Goal: Task Accomplishment & Management: Use online tool/utility

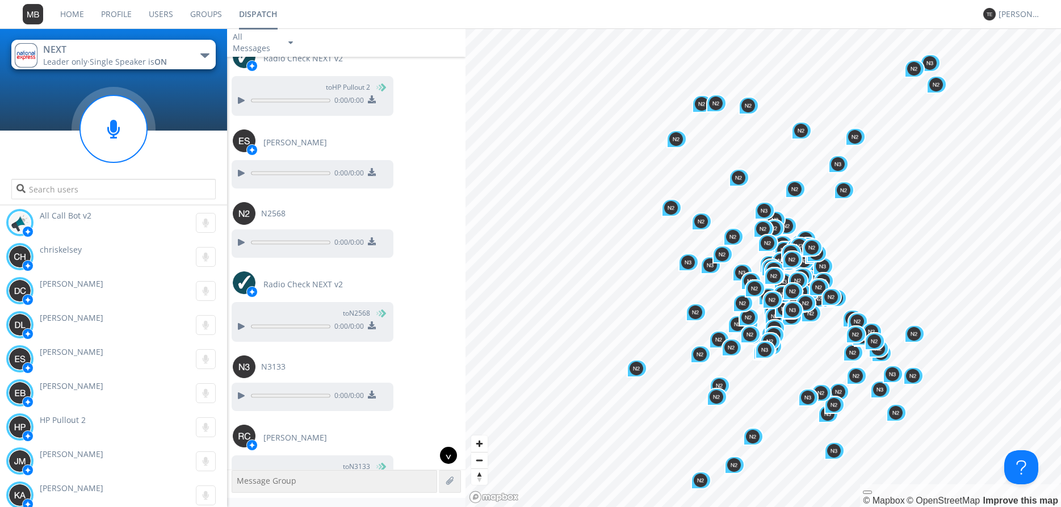
click at [449, 452] on div "^" at bounding box center [448, 455] width 17 height 17
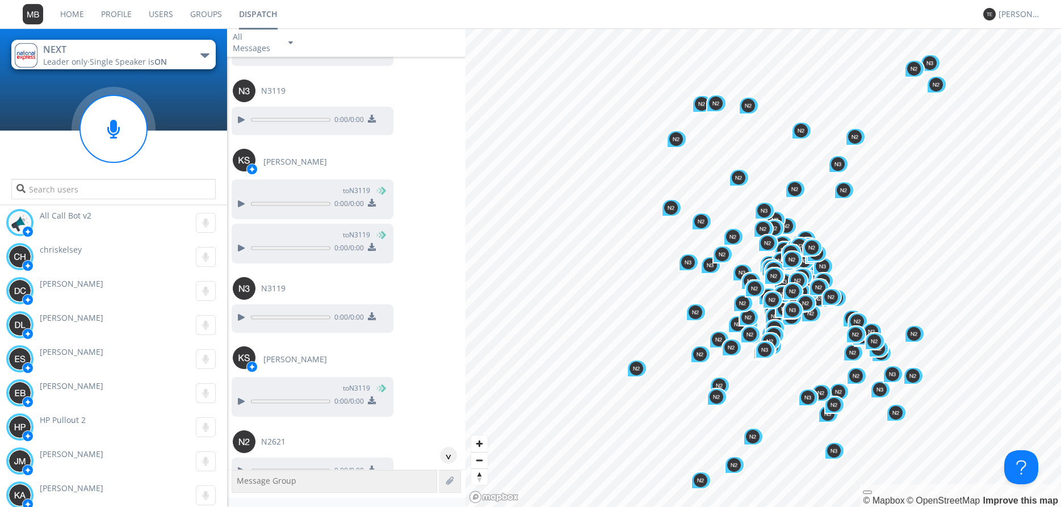
scroll to position [18369, 0]
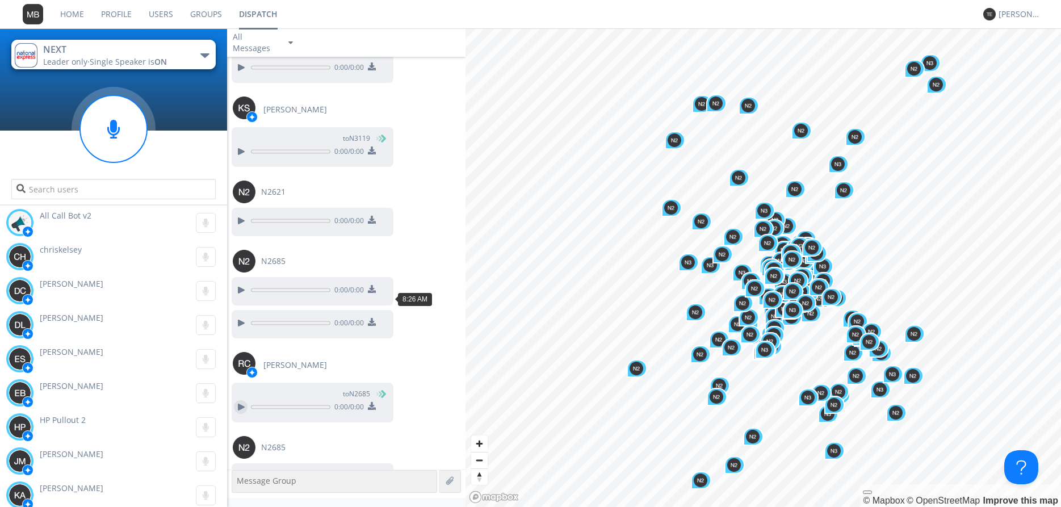
click at [240, 400] on div at bounding box center [241, 407] width 14 height 14
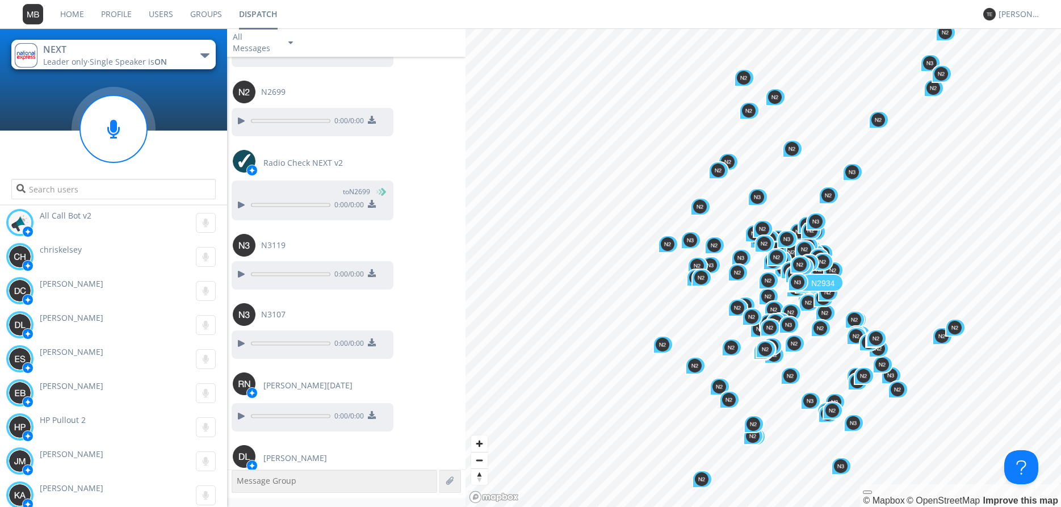
scroll to position [20357, 0]
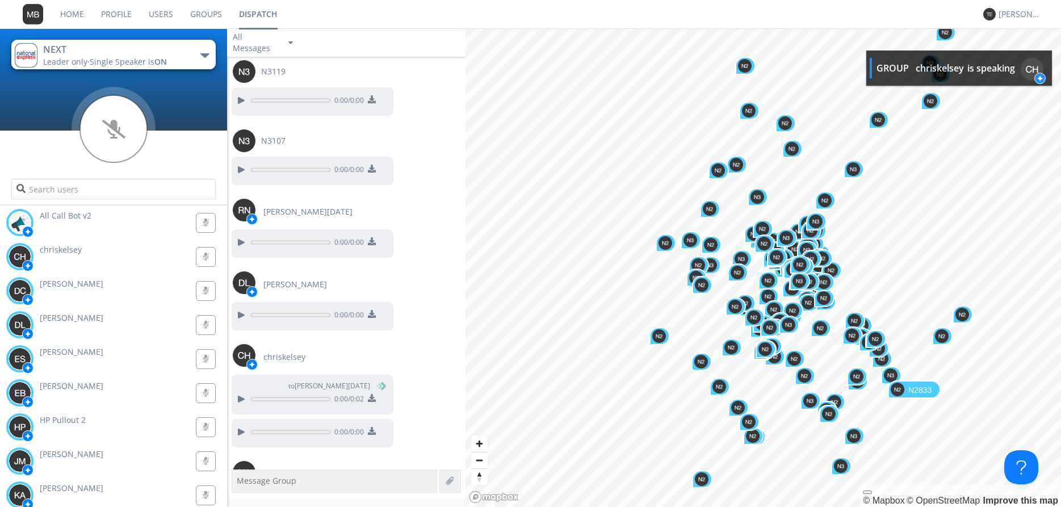
scroll to position [20531, 0]
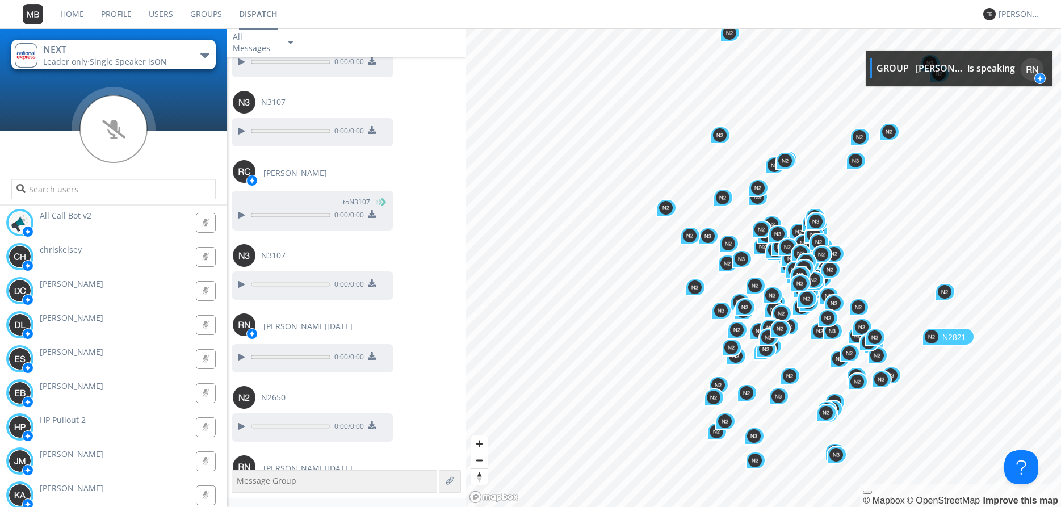
scroll to position [21988, 0]
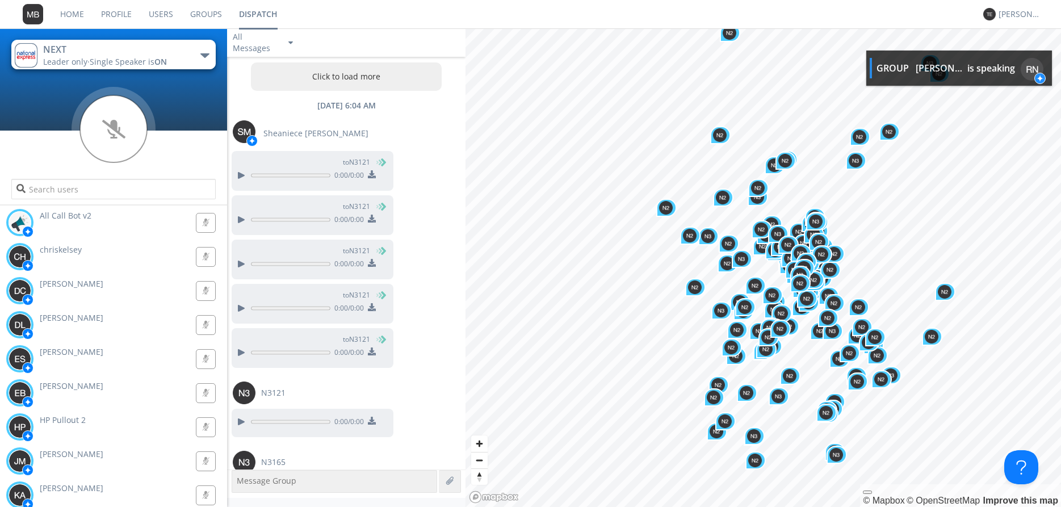
scroll to position [21988, 0]
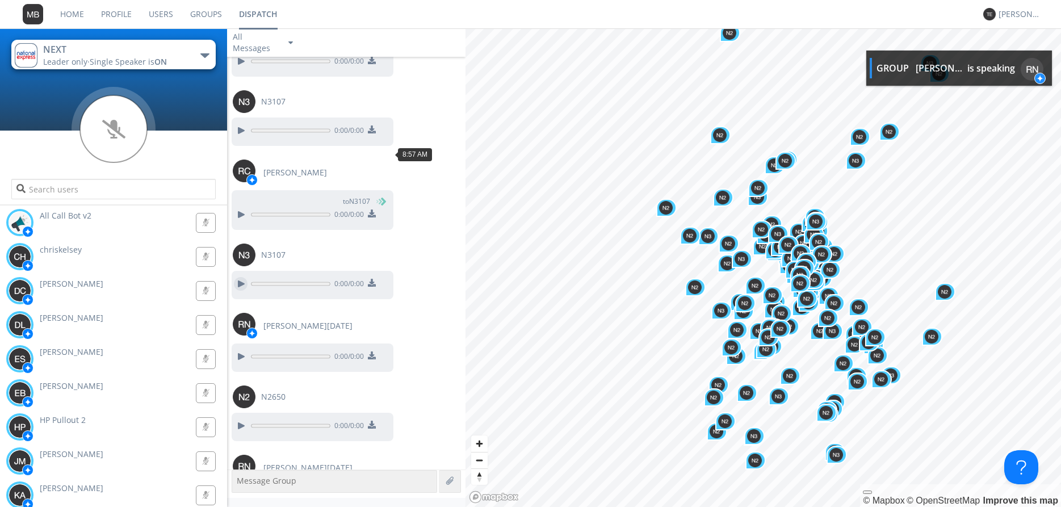
click at [241, 277] on div at bounding box center [241, 284] width 14 height 14
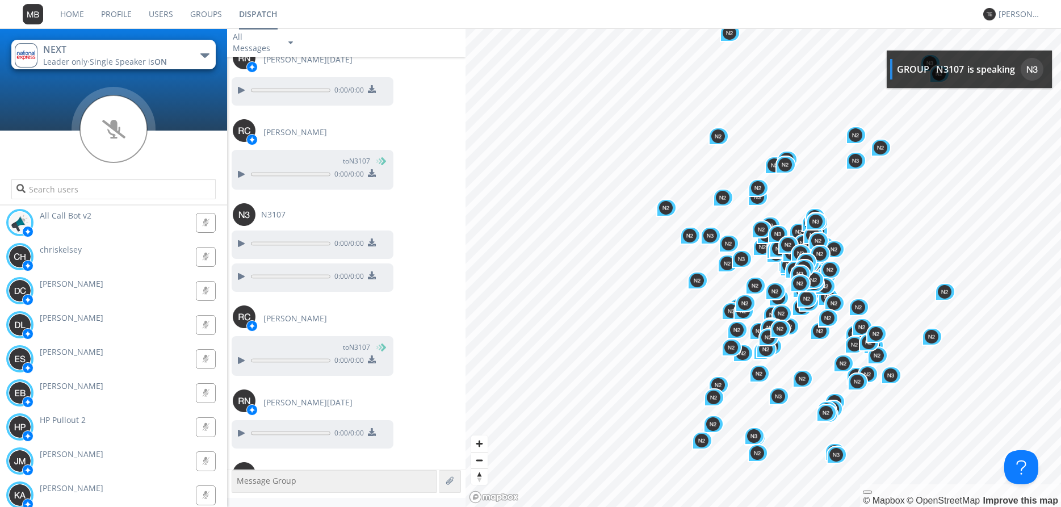
scroll to position [22398, 0]
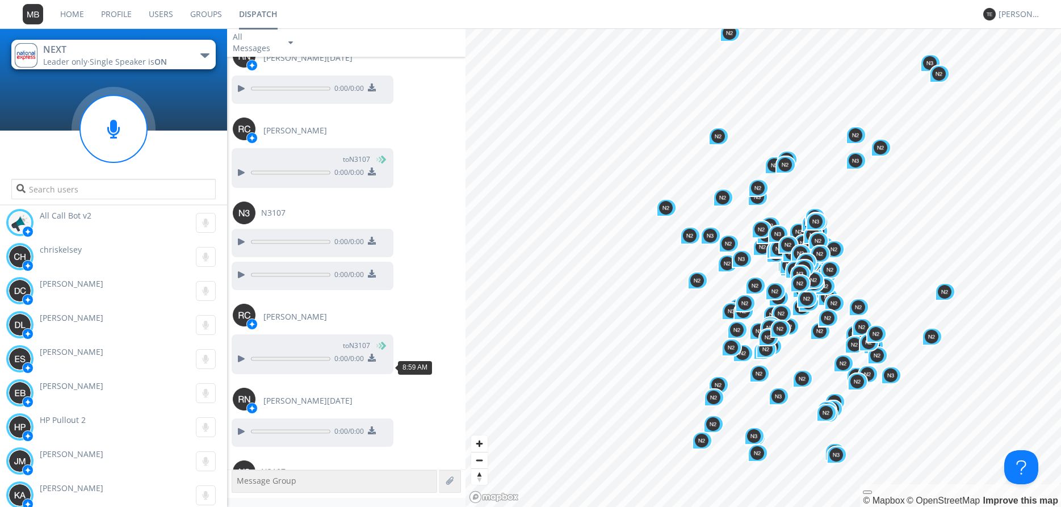
click at [238, 494] on div at bounding box center [241, 501] width 14 height 14
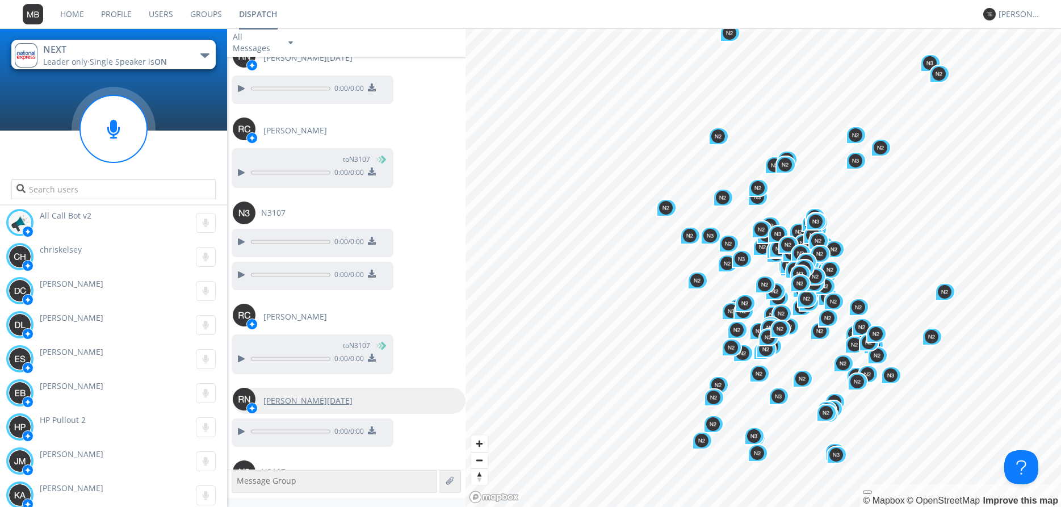
click at [241, 388] on img at bounding box center [244, 399] width 23 height 23
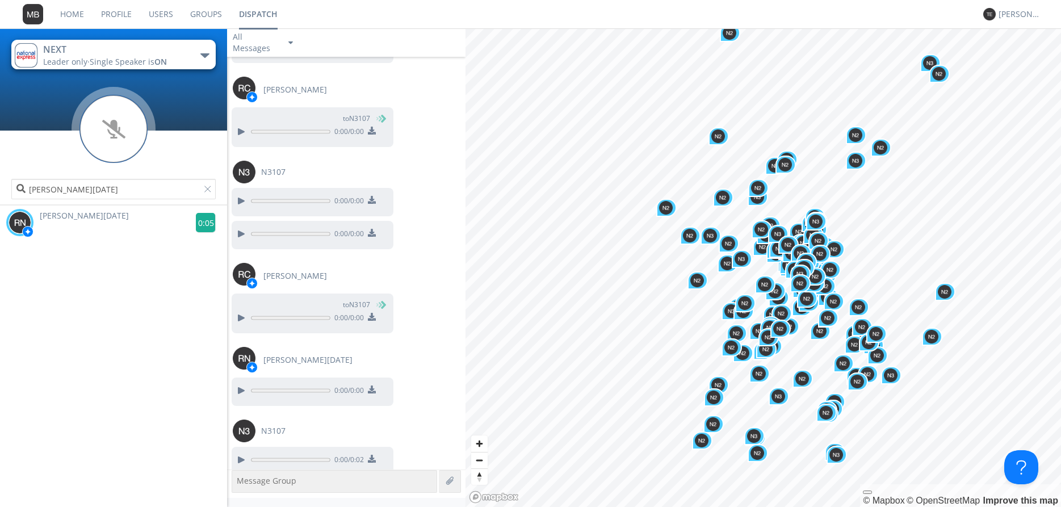
scroll to position [22444, 0]
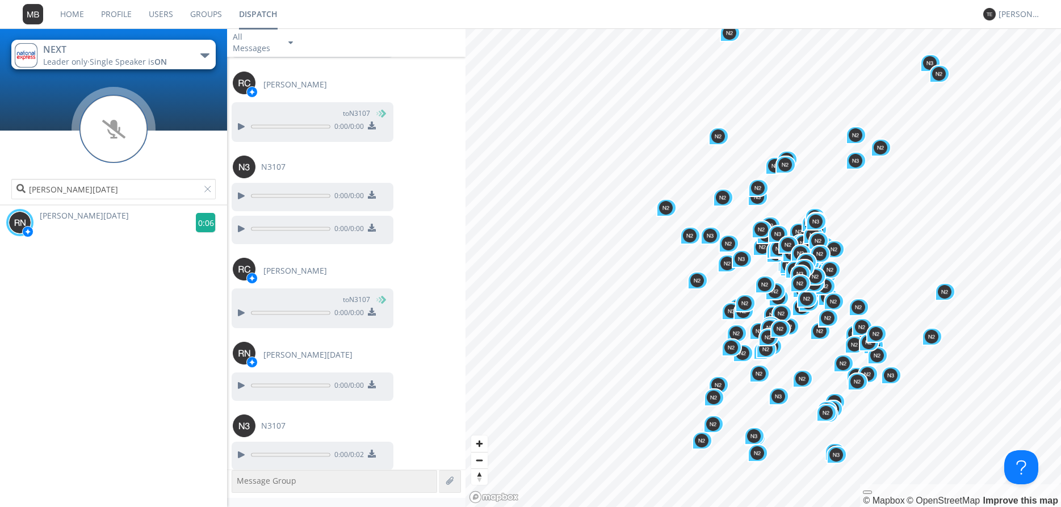
click at [207, 223] on g at bounding box center [206, 223] width 20 height 20
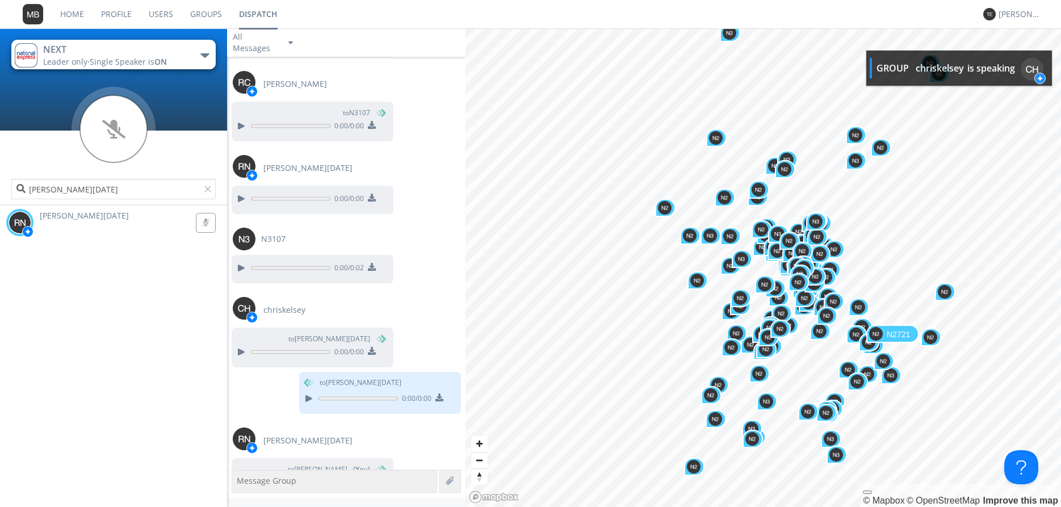
scroll to position [22632, 0]
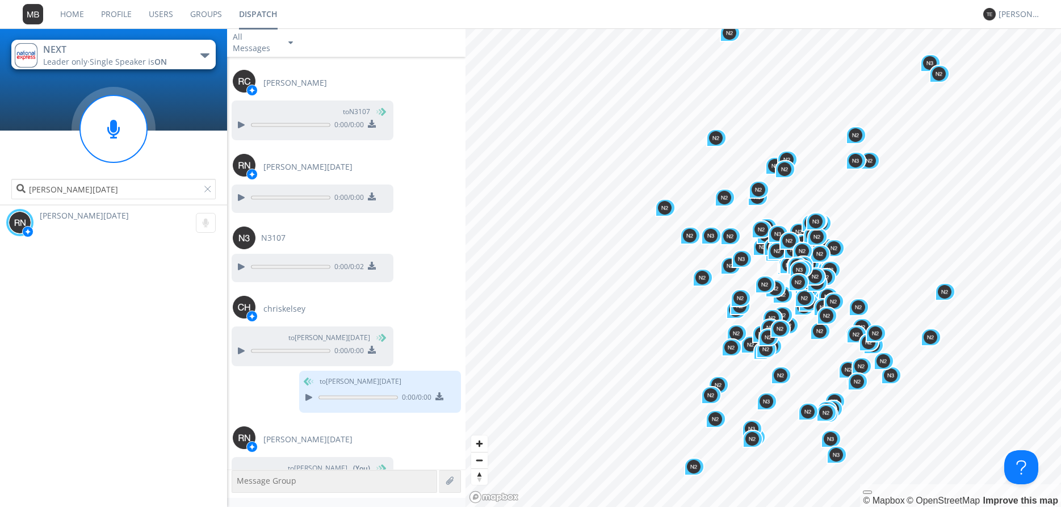
type input "chriskelsey"
click at [206, 221] on g at bounding box center [206, 223] width 20 height 20
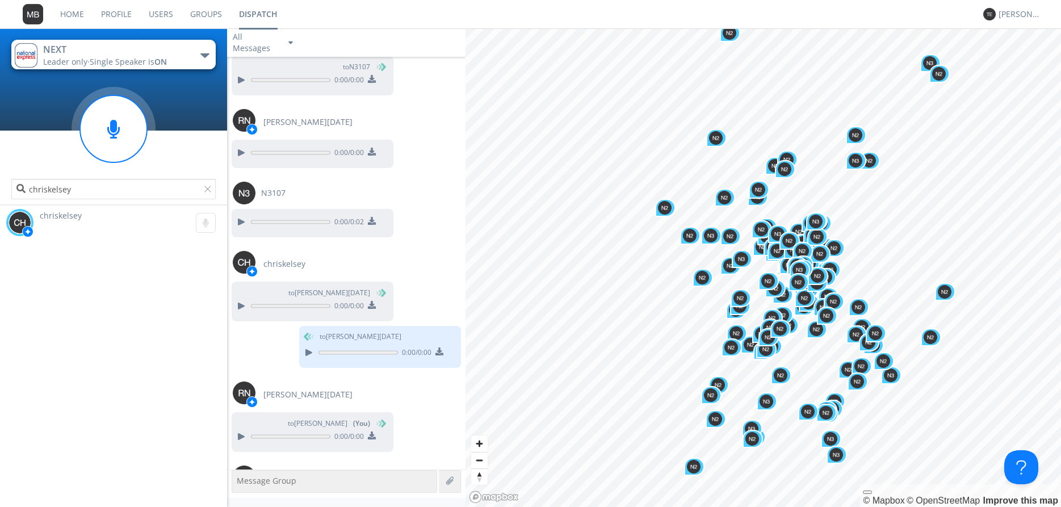
scroll to position [22678, 0]
click at [211, 189] on div at bounding box center [209, 191] width 11 height 11
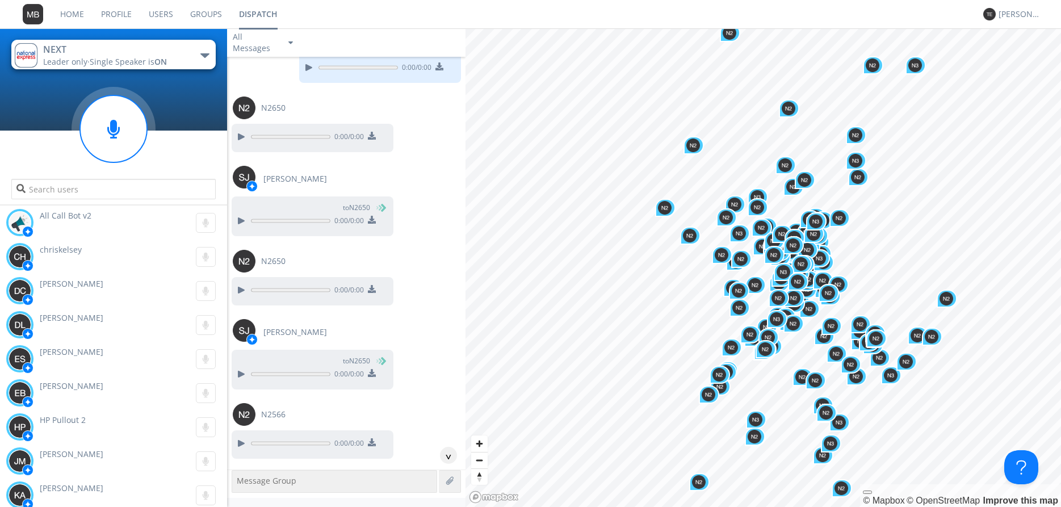
scroll to position [23204, 0]
